Goal: Transaction & Acquisition: Purchase product/service

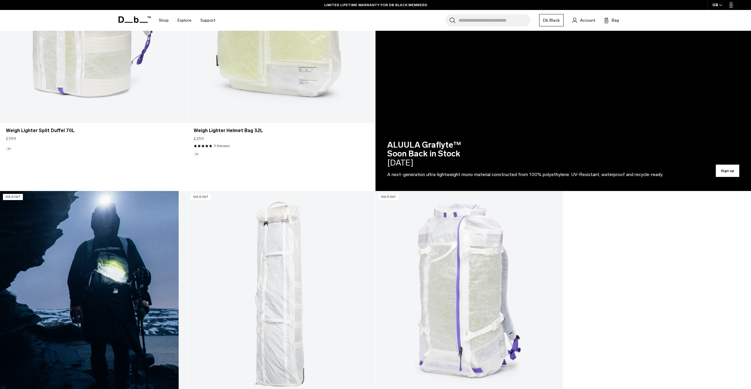
scroll to position [338, 0]
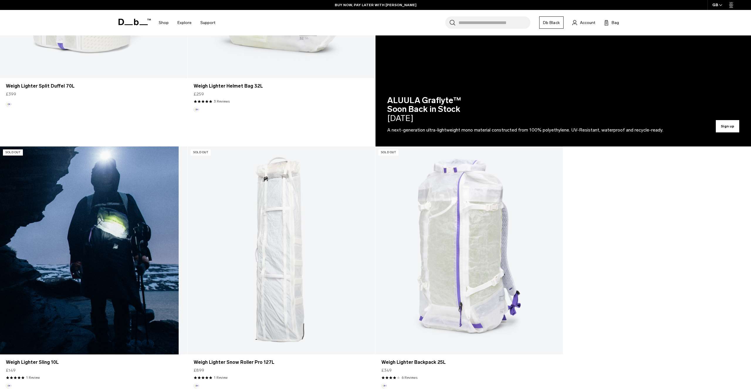
click at [119, 244] on link "Weigh Lighter Sling 10L" at bounding box center [93, 251] width 187 height 208
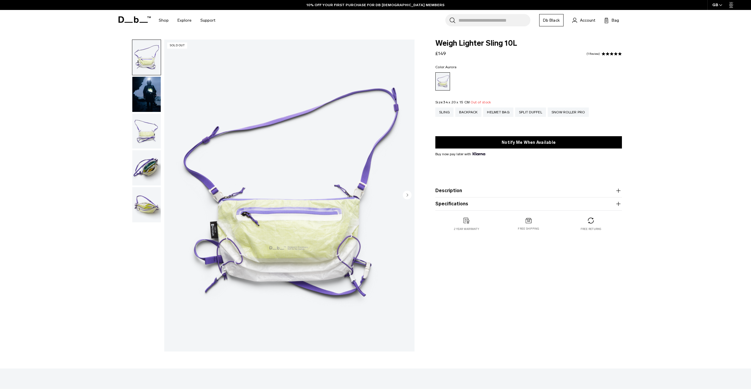
click at [153, 121] on img "button" at bounding box center [146, 131] width 28 height 35
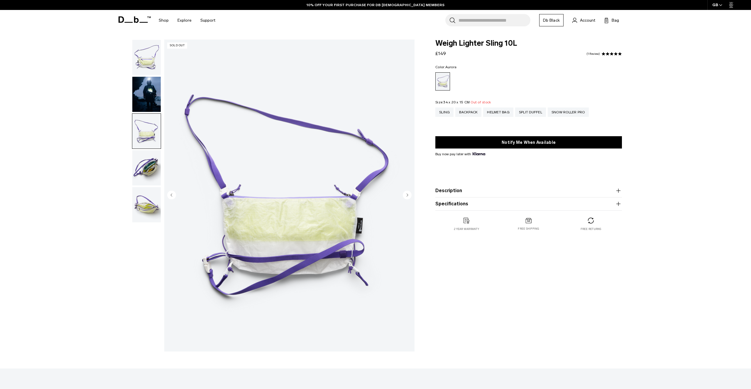
click at [148, 176] on img "button" at bounding box center [146, 167] width 28 height 35
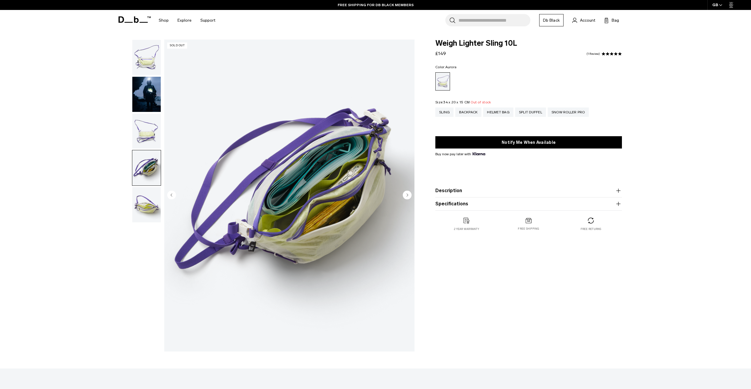
click at [350, 174] on img "4 / 5" at bounding box center [289, 196] width 250 height 312
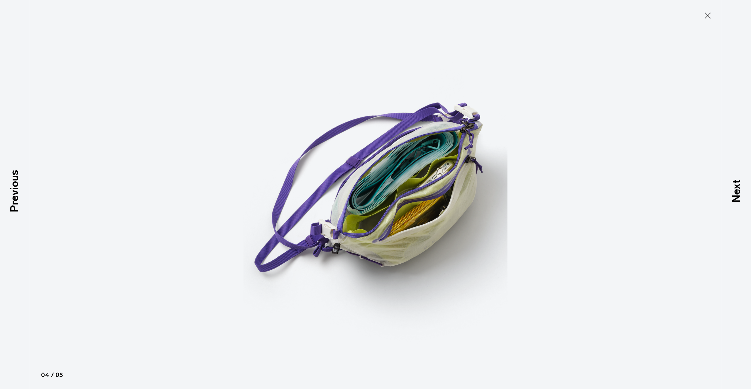
click at [418, 181] on img at bounding box center [375, 194] width 264 height 389
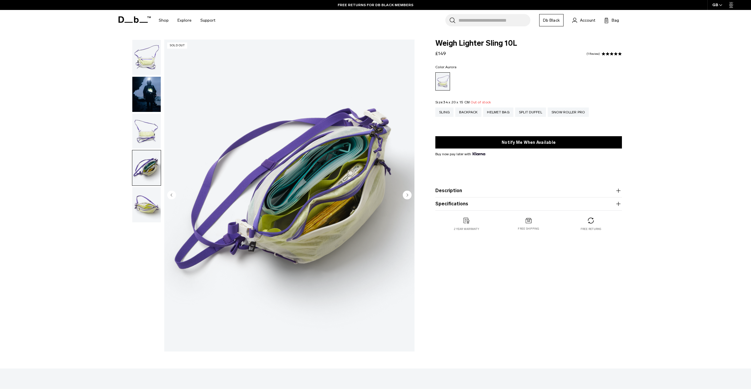
click at [145, 205] on img "button" at bounding box center [146, 204] width 28 height 35
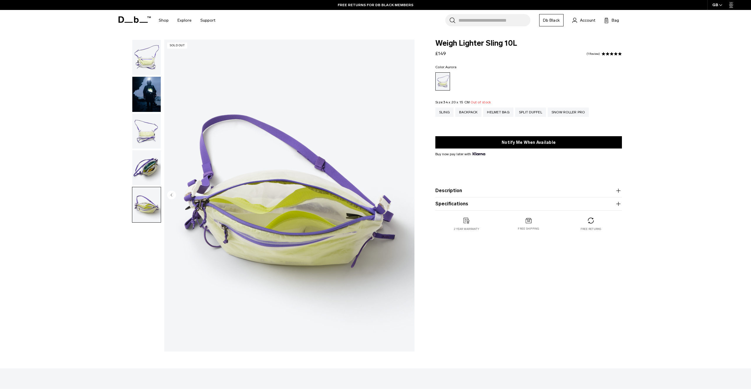
click at [148, 49] on img "button" at bounding box center [146, 57] width 28 height 35
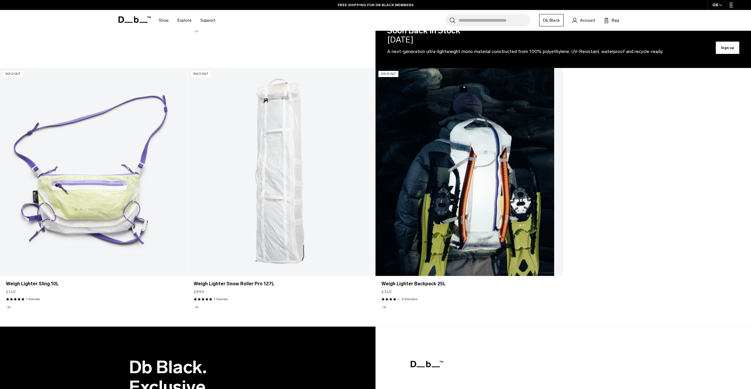
scroll to position [405, 0]
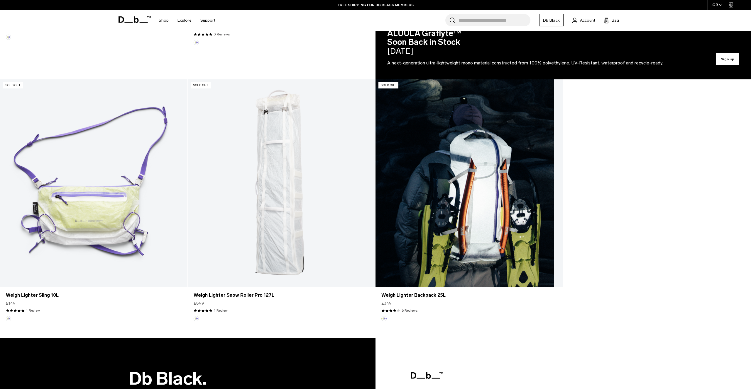
click at [464, 220] on link "Weigh Lighter Backpack 25L" at bounding box center [468, 183] width 187 height 208
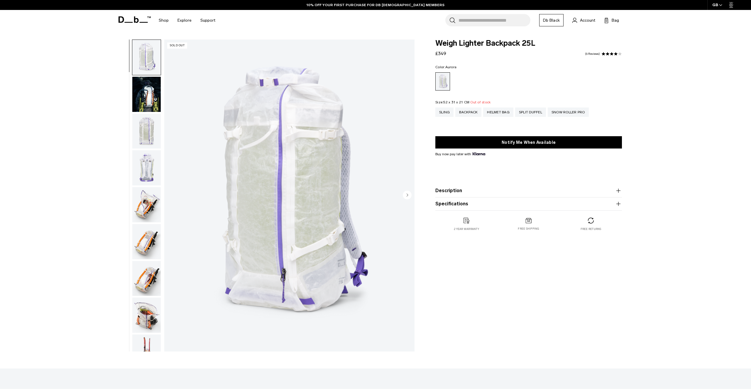
click at [147, 132] on img "button" at bounding box center [146, 131] width 28 height 35
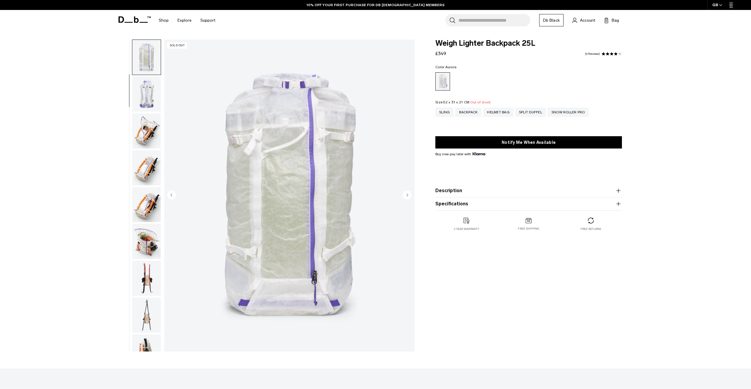
click at [145, 116] on img "button" at bounding box center [146, 130] width 28 height 35
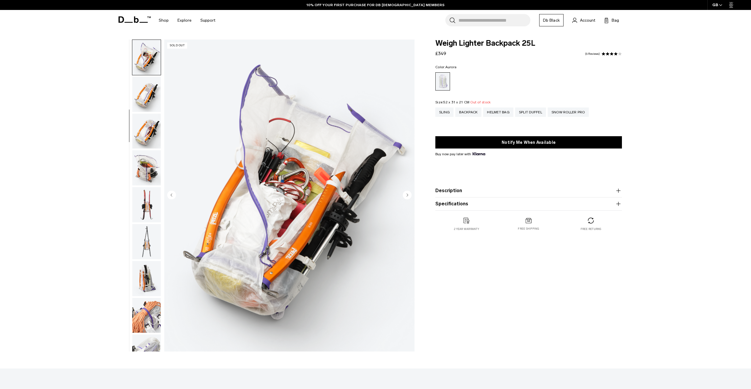
click at [144, 95] on img "button" at bounding box center [146, 94] width 28 height 35
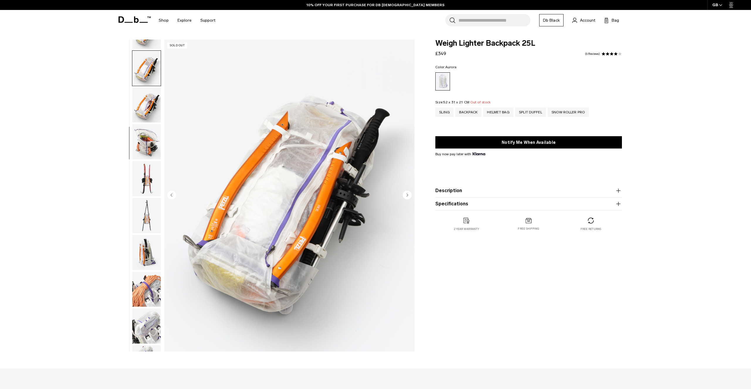
scroll to position [184, 0]
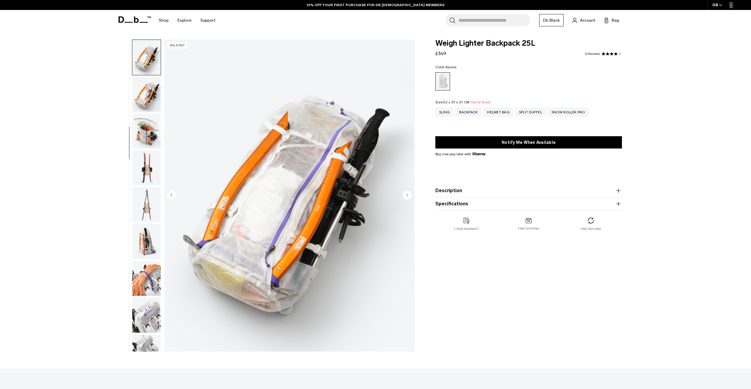
click at [146, 127] on img "button" at bounding box center [146, 130] width 28 height 35
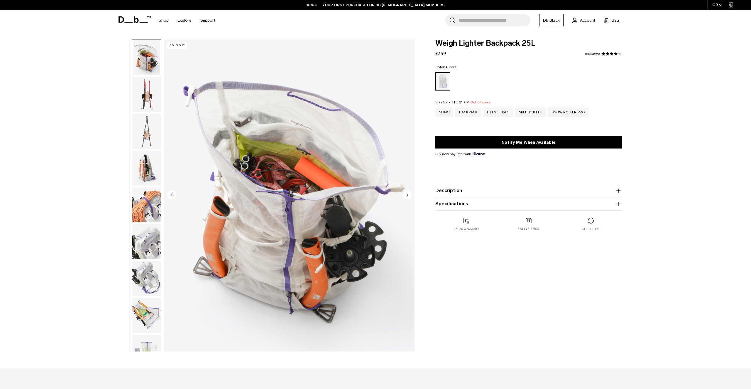
click at [144, 152] on img "button" at bounding box center [146, 168] width 28 height 35
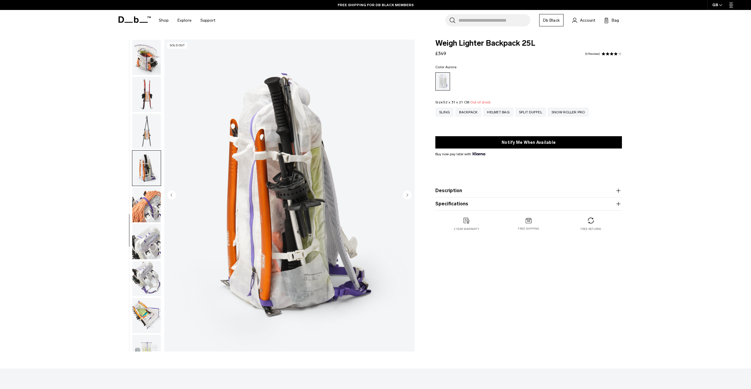
scroll to position [313, 0]
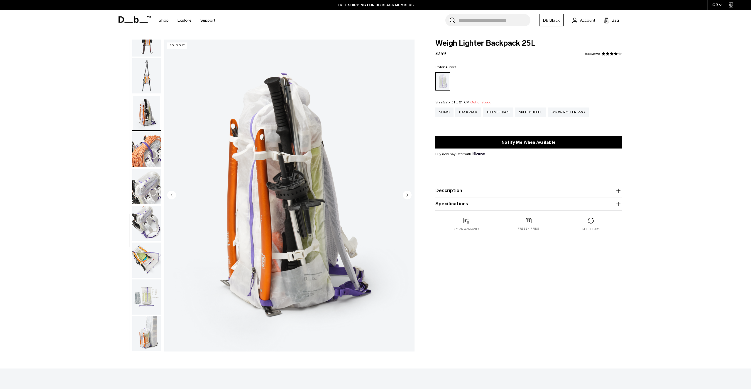
click at [143, 149] on img "button" at bounding box center [146, 149] width 28 height 35
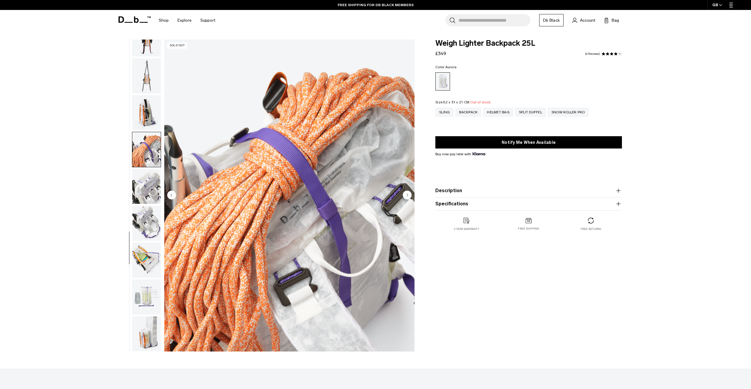
click at [145, 257] on img "button" at bounding box center [146, 260] width 28 height 35
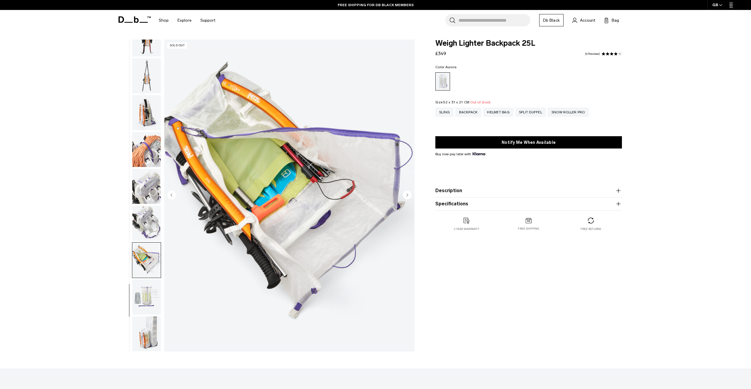
click at [145, 251] on img "button" at bounding box center [146, 260] width 28 height 35
click at [145, 218] on img "button" at bounding box center [146, 223] width 28 height 35
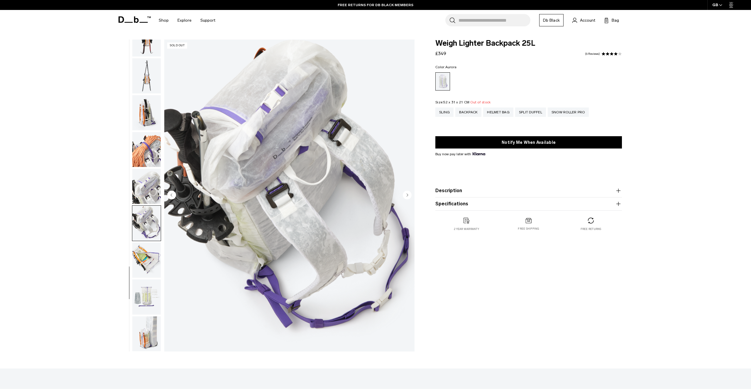
click at [140, 294] on img "button" at bounding box center [146, 297] width 28 height 35
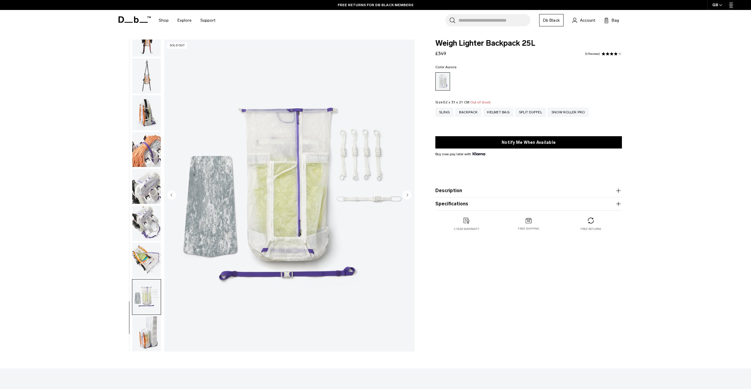
click at [144, 339] on img "button" at bounding box center [146, 334] width 28 height 35
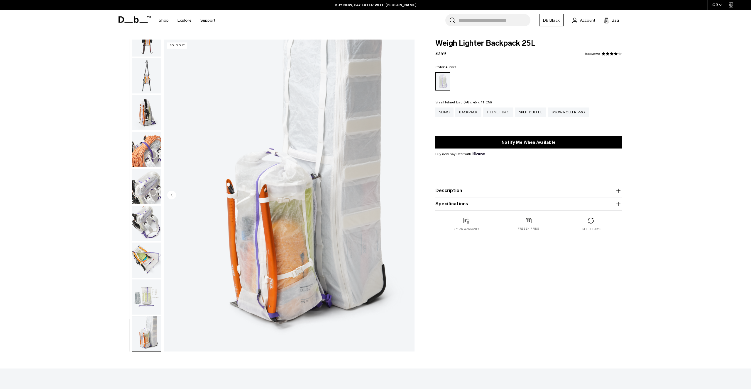
click at [496, 110] on div "Helmet Bag" at bounding box center [498, 112] width 30 height 9
